Goal: Ask a question: Ask a question

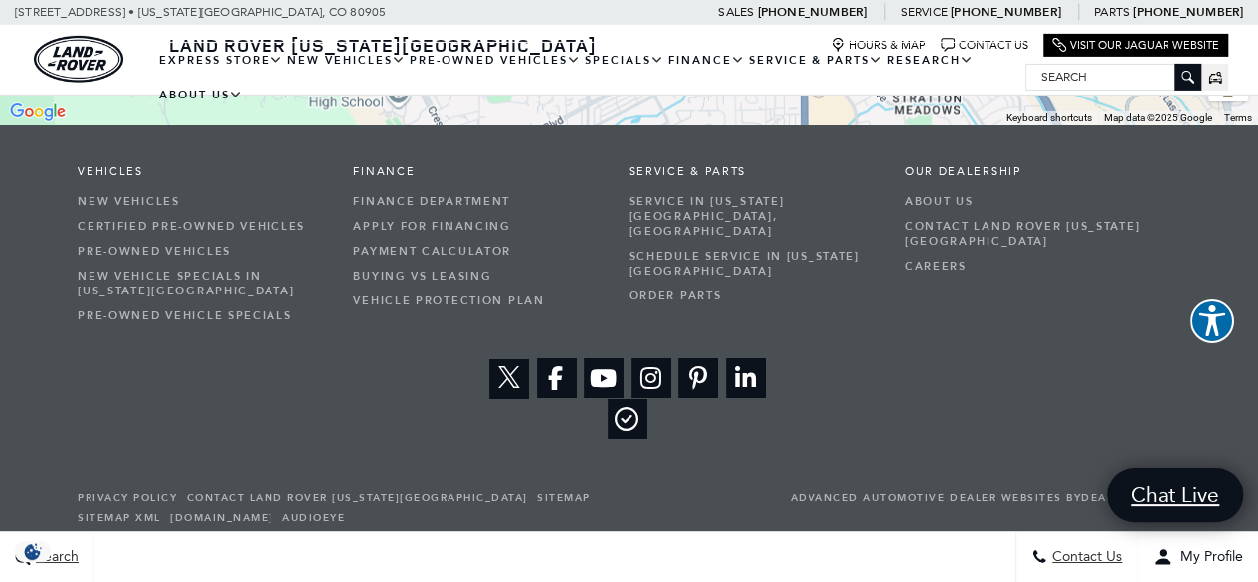
scroll to position [3301, 0]
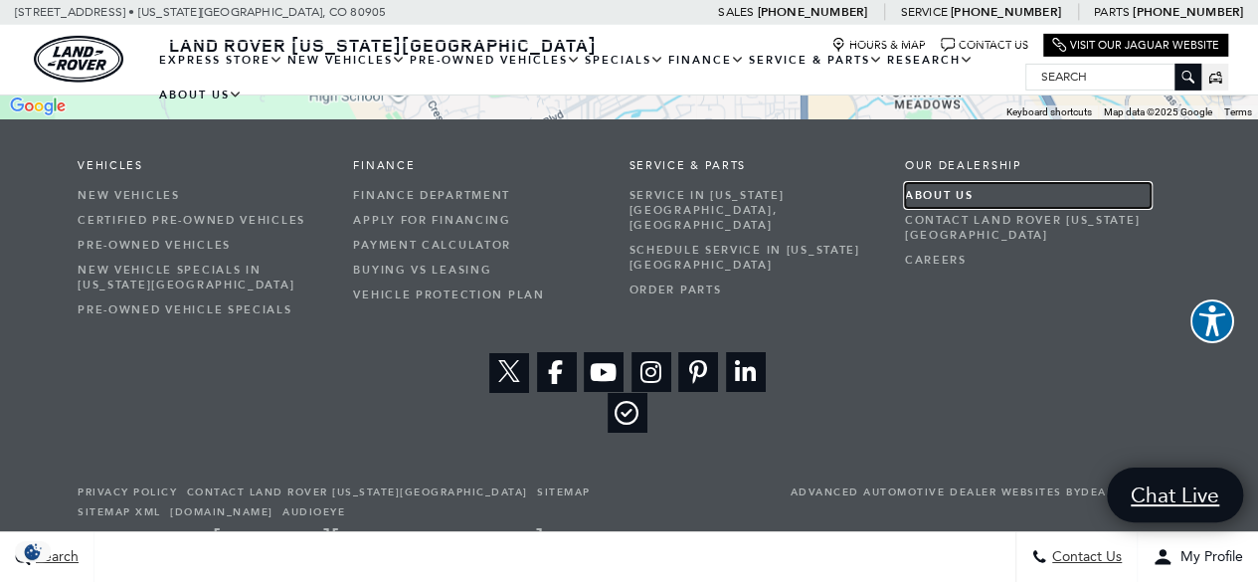
click at [948, 184] on link "About Us" at bounding box center [1028, 195] width 246 height 25
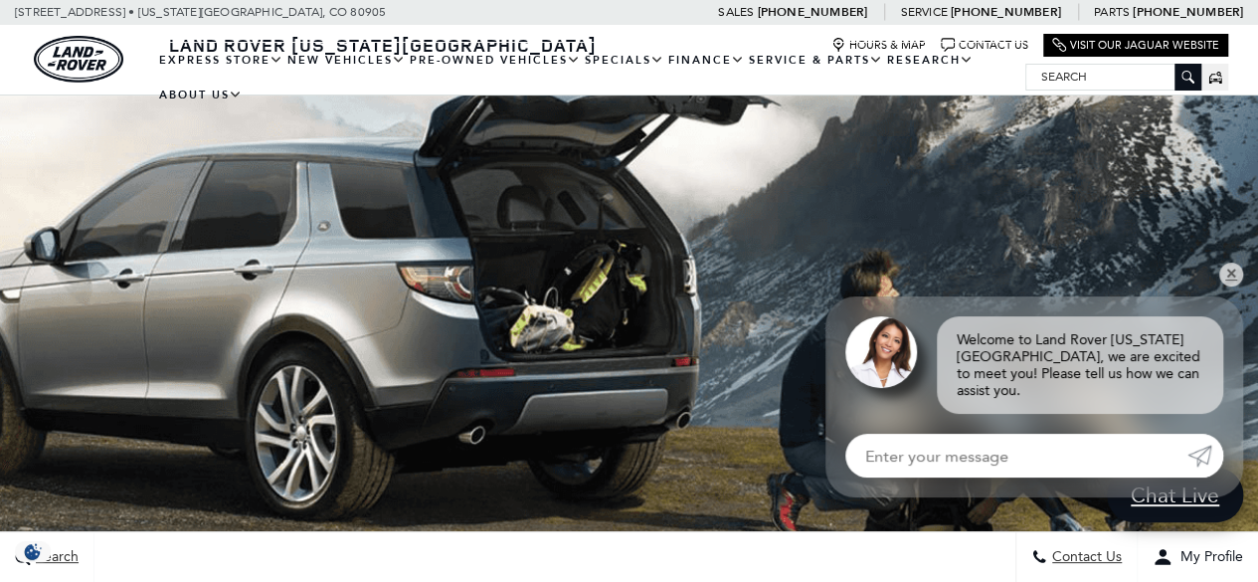
click at [980, 451] on input "Enter your message" at bounding box center [1016, 455] width 342 height 44
type input "how late are you open [DATE]?"
